Goal: Task Accomplishment & Management: Manage account settings

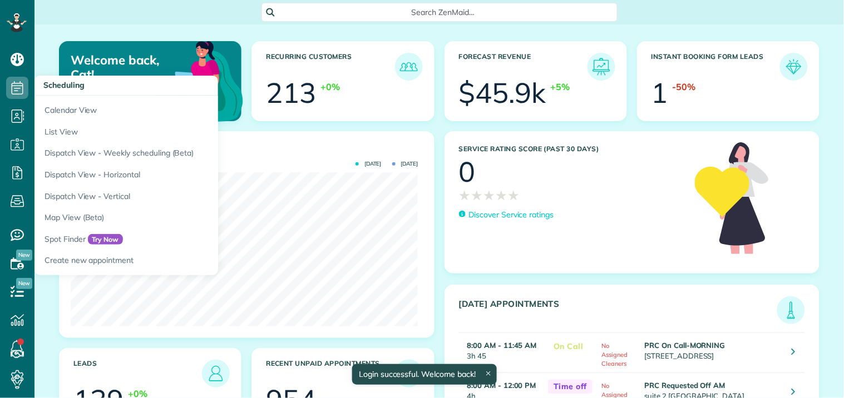
scroll to position [154, 347]
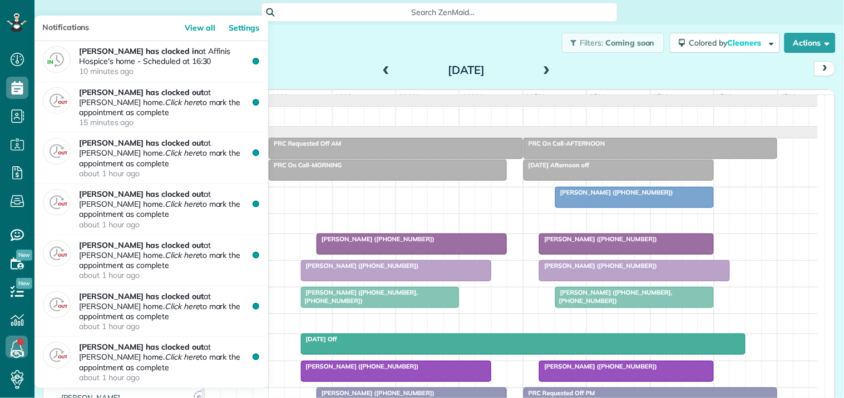
scroll to position [4, 4]
drag, startPoint x: 0, startPoint y: 0, endPoint x: 15, endPoint y: 348, distance: 348.1
click at [15, 348] on icon at bounding box center [17, 347] width 22 height 22
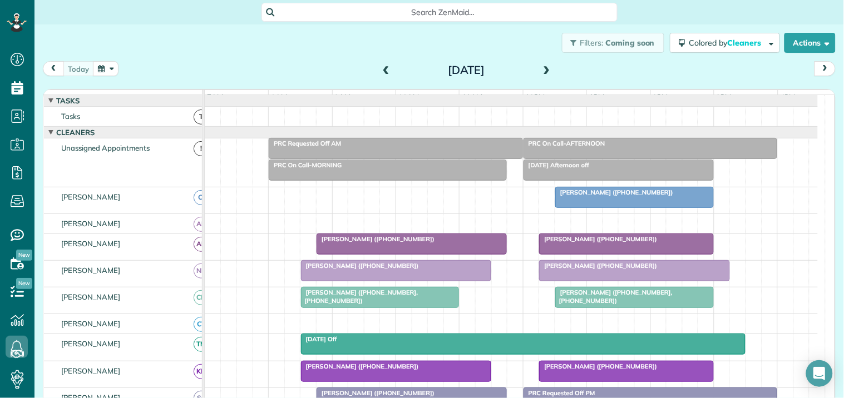
click at [543, 67] on span at bounding box center [547, 71] width 12 height 10
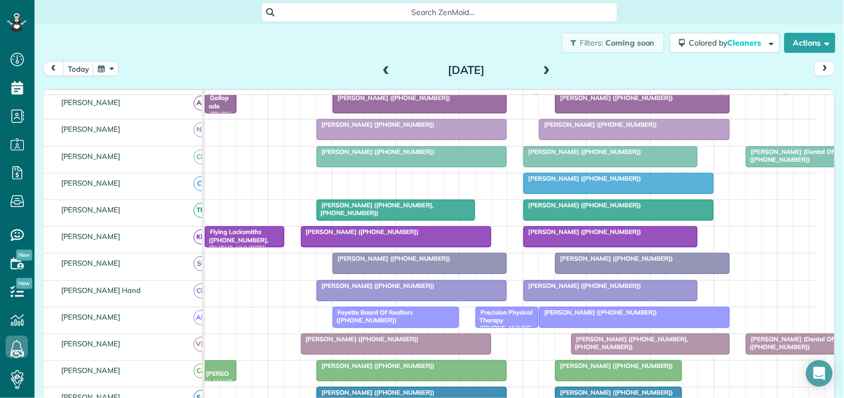
scroll to position [185, 0]
click at [606, 191] on div at bounding box center [618, 183] width 189 height 20
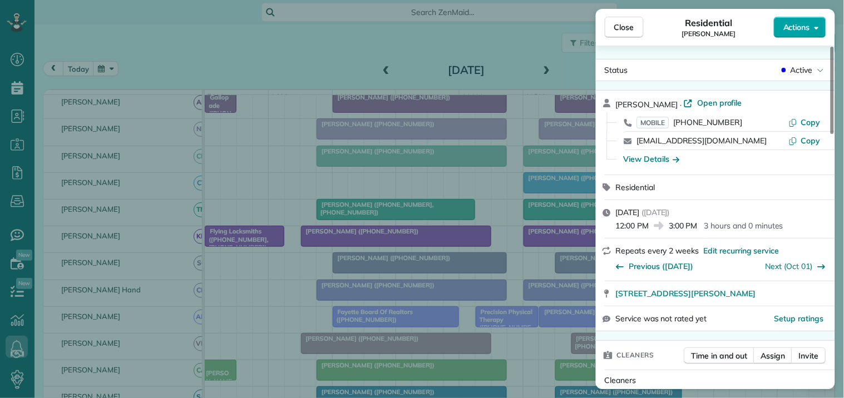
click at [802, 24] on span "Actions" at bounding box center [796, 27] width 27 height 11
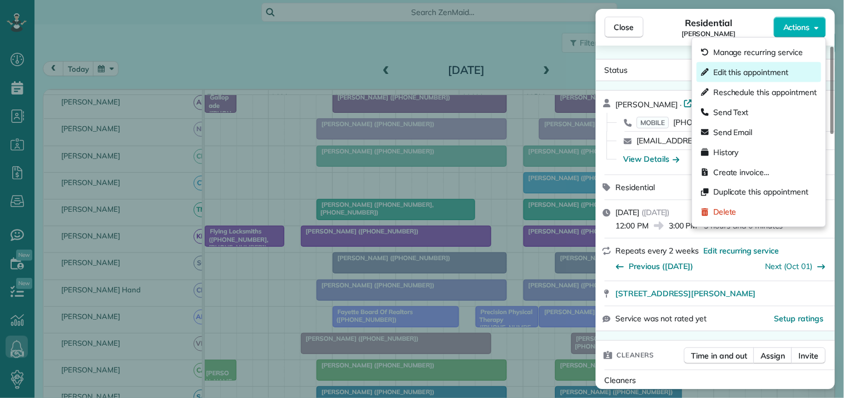
click at [752, 73] on span "Edit this appointment" at bounding box center [750, 72] width 75 height 11
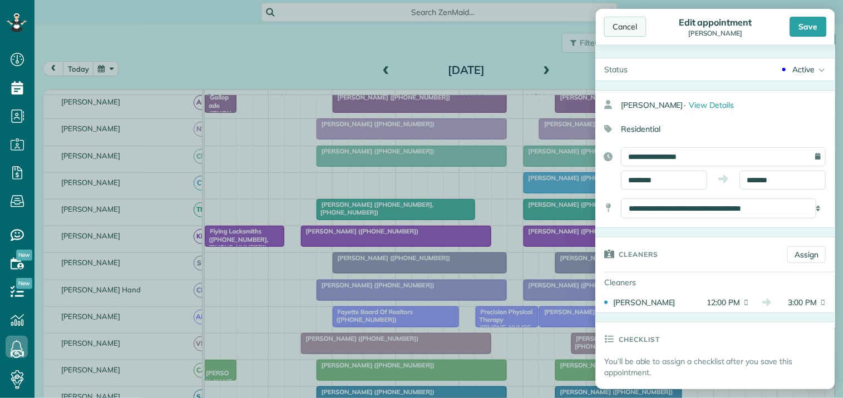
click at [629, 25] on div "Cancel" at bounding box center [625, 27] width 42 height 20
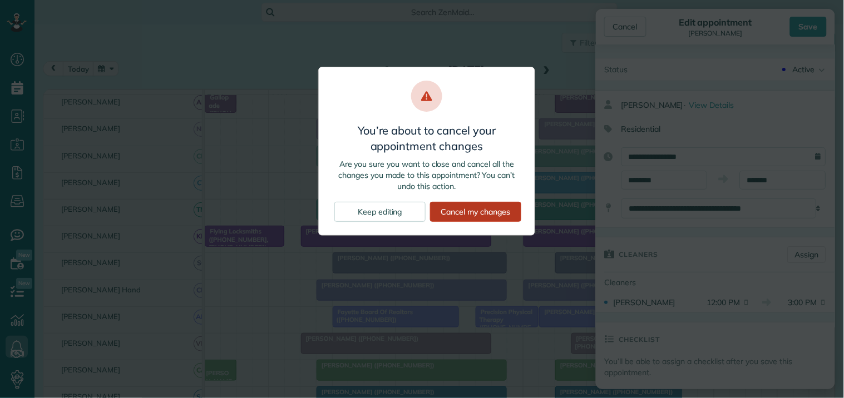
click at [483, 213] on div "Cancel my changes" at bounding box center [475, 212] width 91 height 20
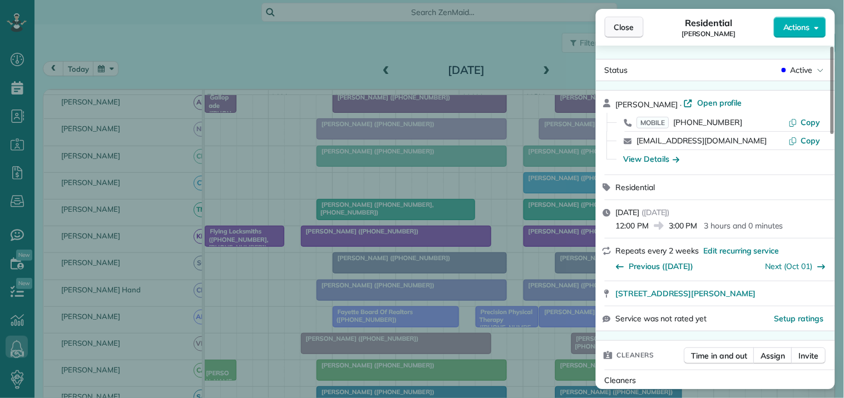
click at [620, 27] on span "Close" at bounding box center [624, 27] width 20 height 11
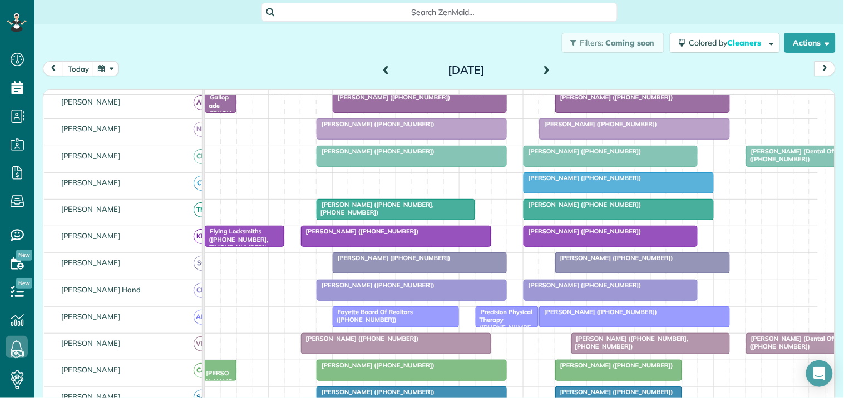
click at [290, 33] on div "Filters: Coming soon Colored by Cleaners Color by Cleaner Color by Team Color b…" at bounding box center [439, 42] width 810 height 37
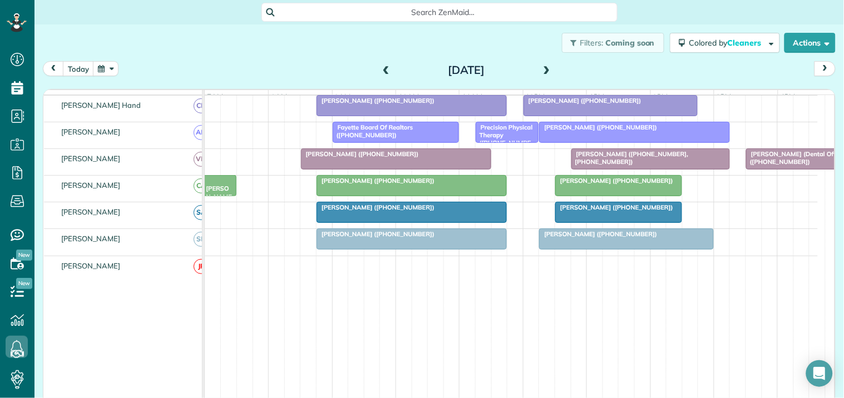
scroll to position [371, 0]
click at [543, 67] on span at bounding box center [547, 71] width 12 height 10
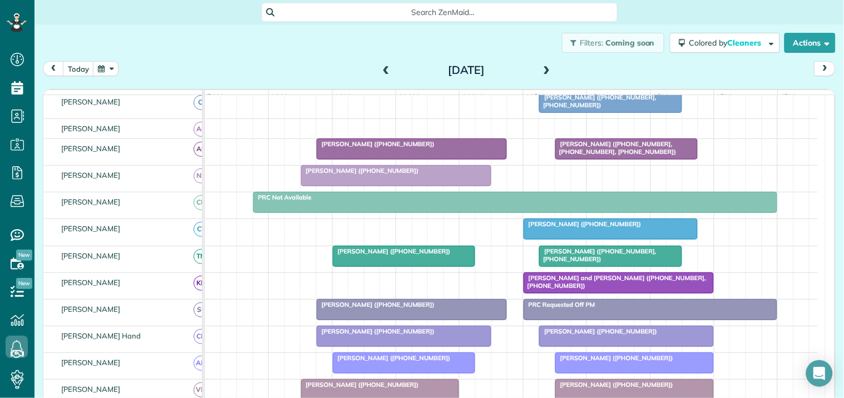
scroll to position [73, 0]
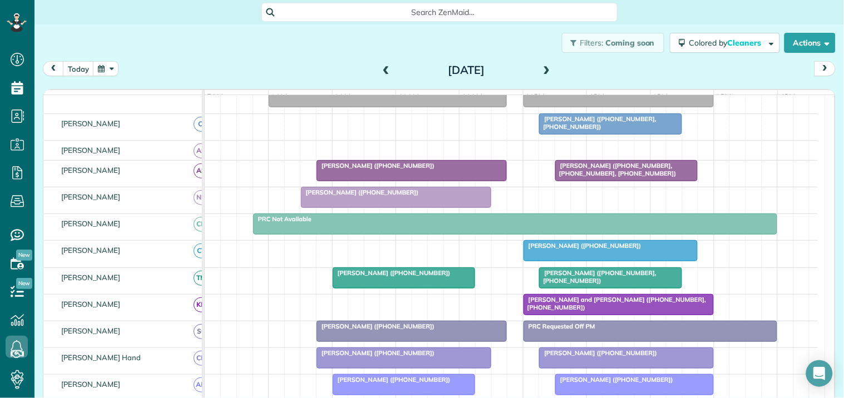
click at [384, 66] on span at bounding box center [386, 71] width 12 height 10
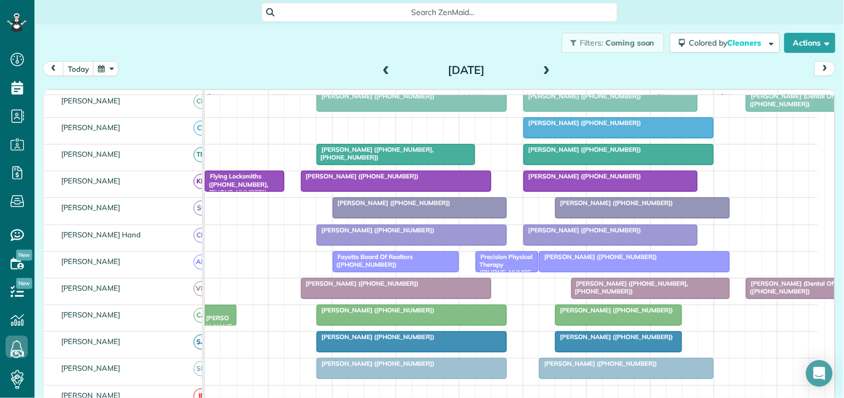
scroll to position [0, 0]
